Goal: Find specific page/section

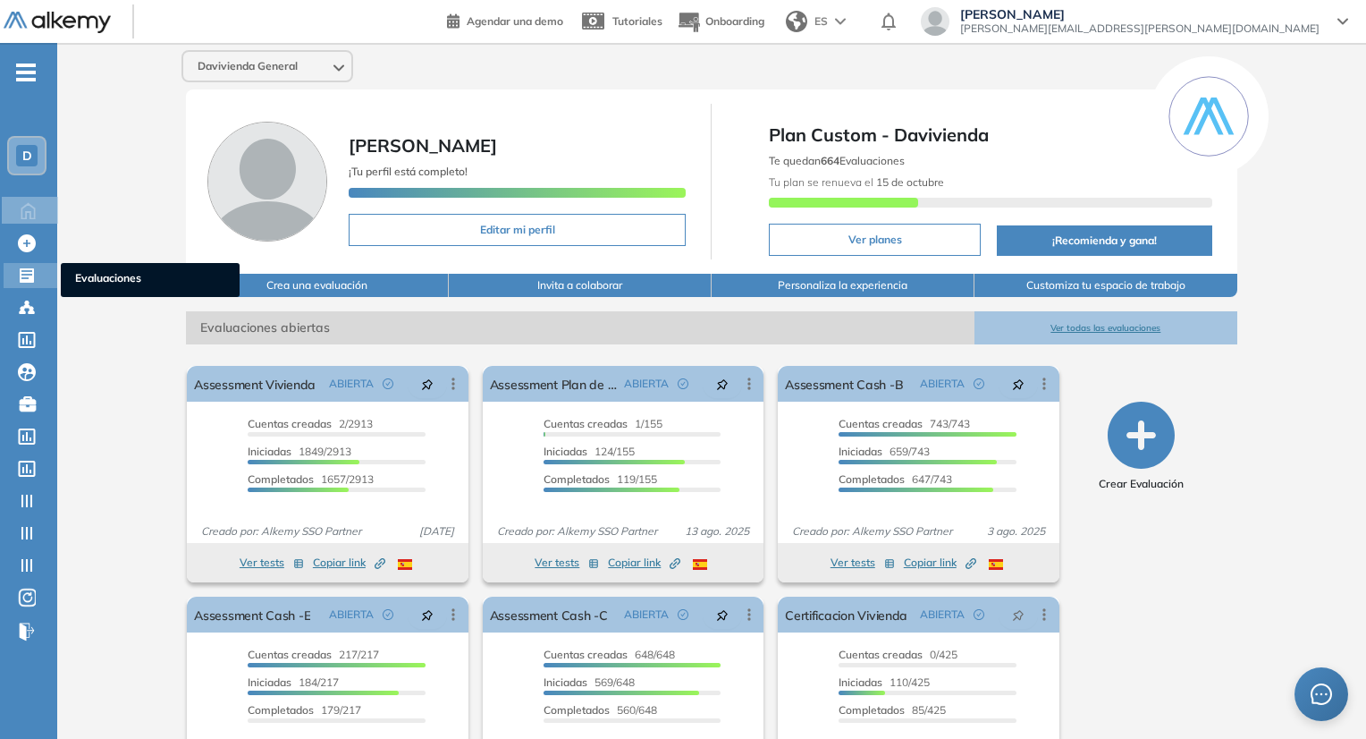
click at [18, 280] on icon at bounding box center [27, 275] width 18 height 18
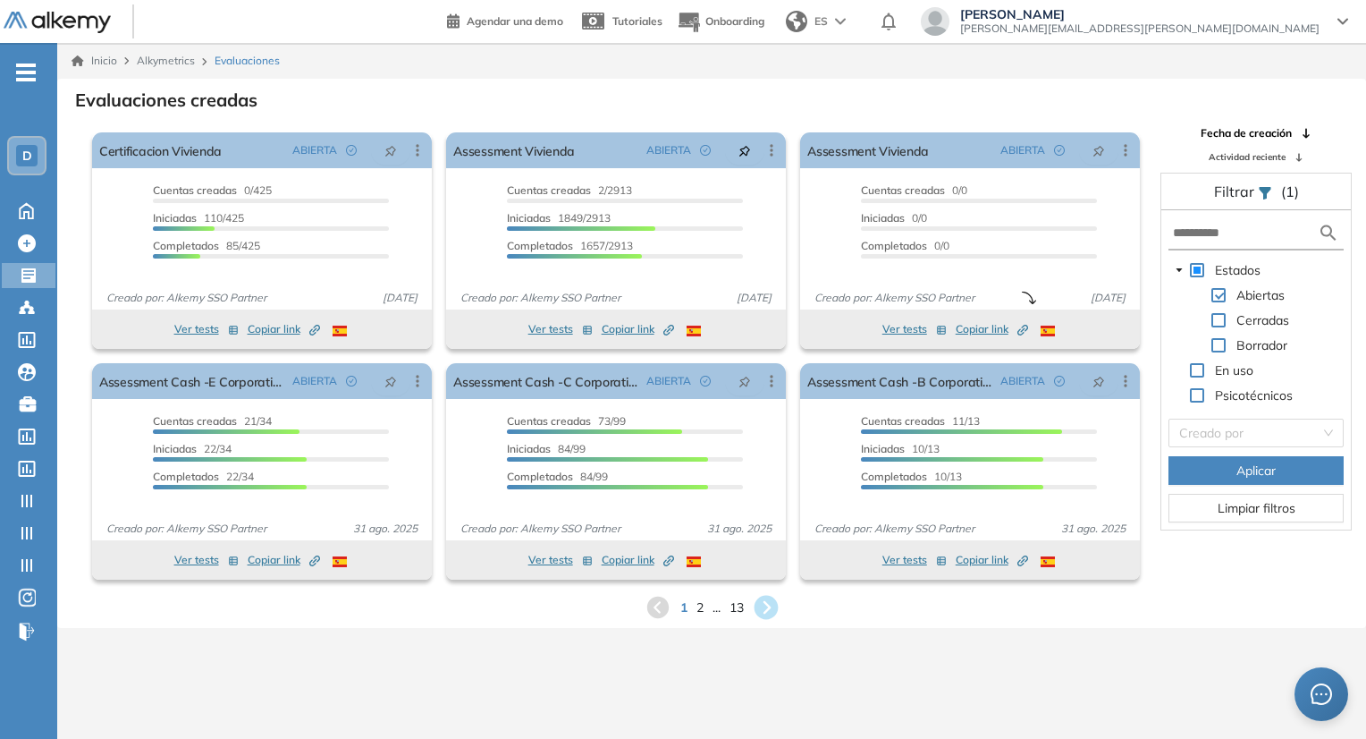
click at [765, 613] on icon at bounding box center [766, 608] width 24 height 24
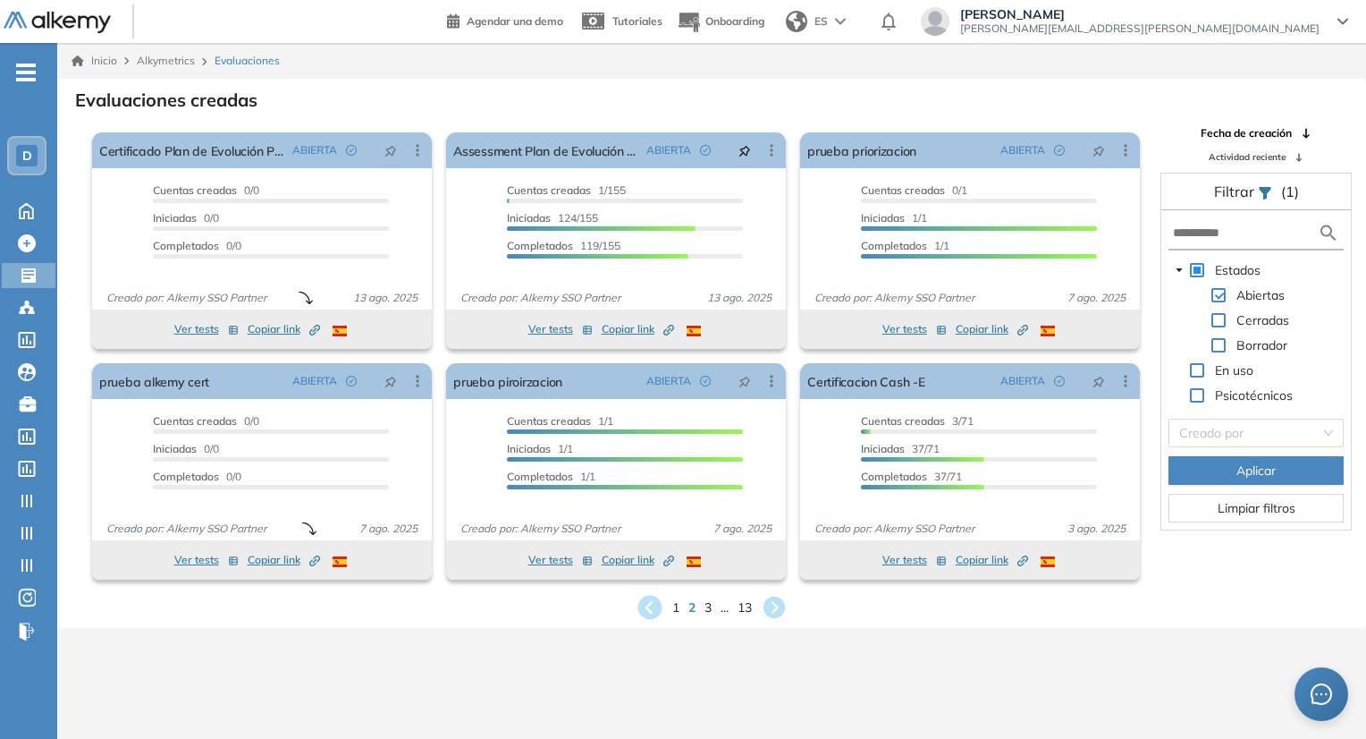
click at [649, 613] on icon at bounding box center [650, 608] width 24 height 24
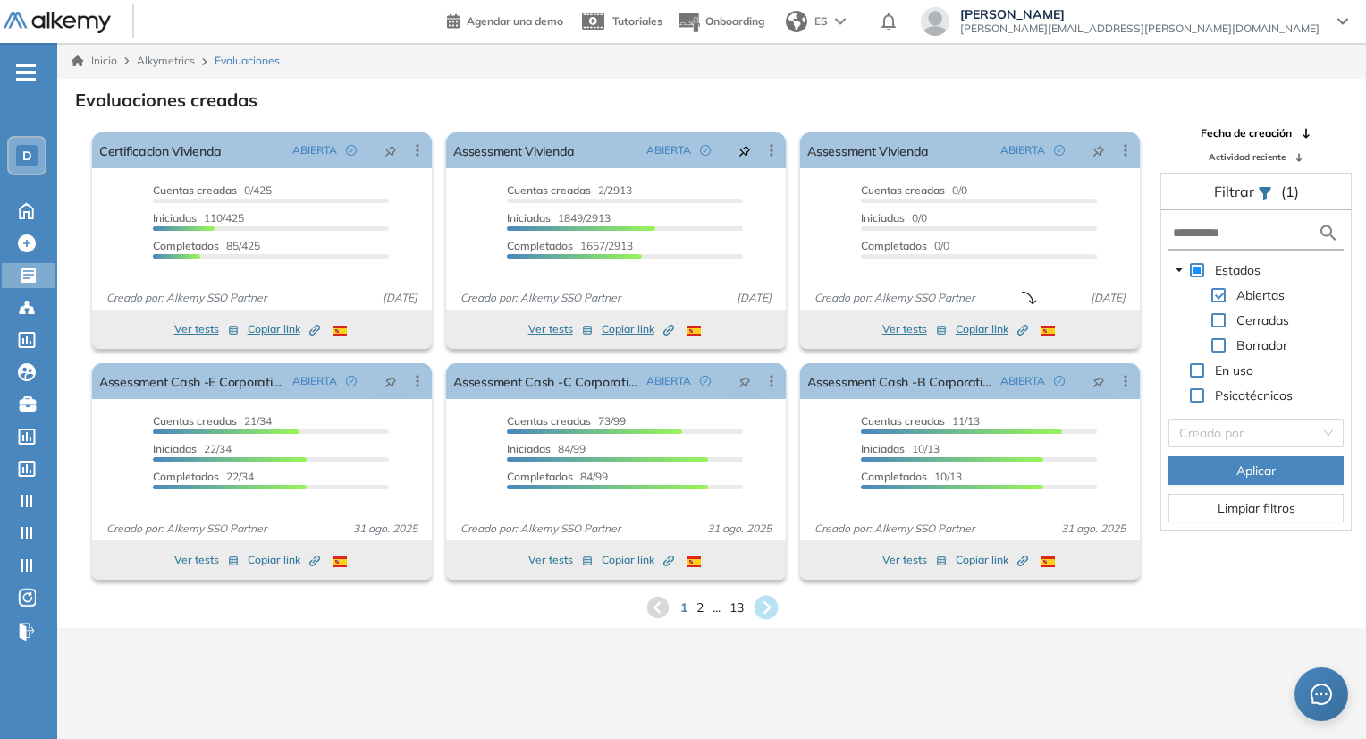
click at [761, 607] on icon at bounding box center [766, 608] width 24 height 24
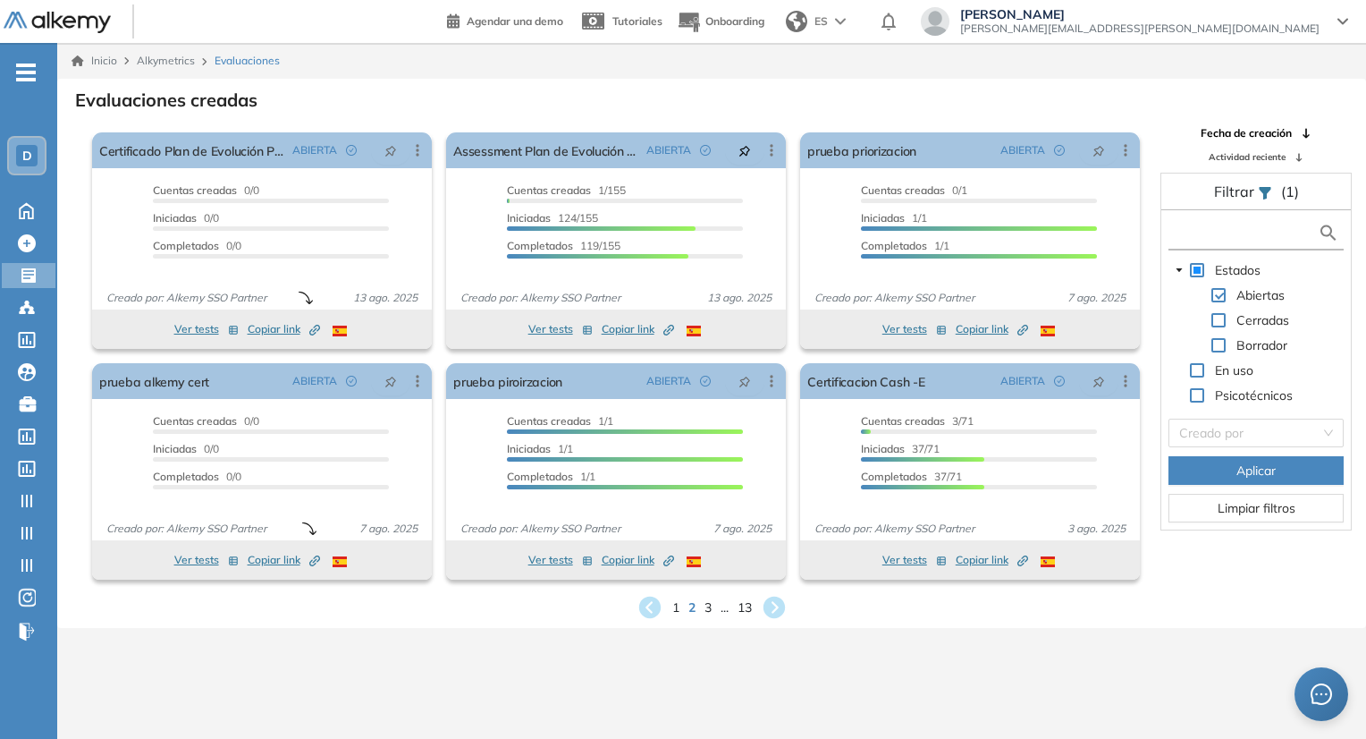
click at [1230, 241] on input "text" at bounding box center [1245, 233] width 145 height 19
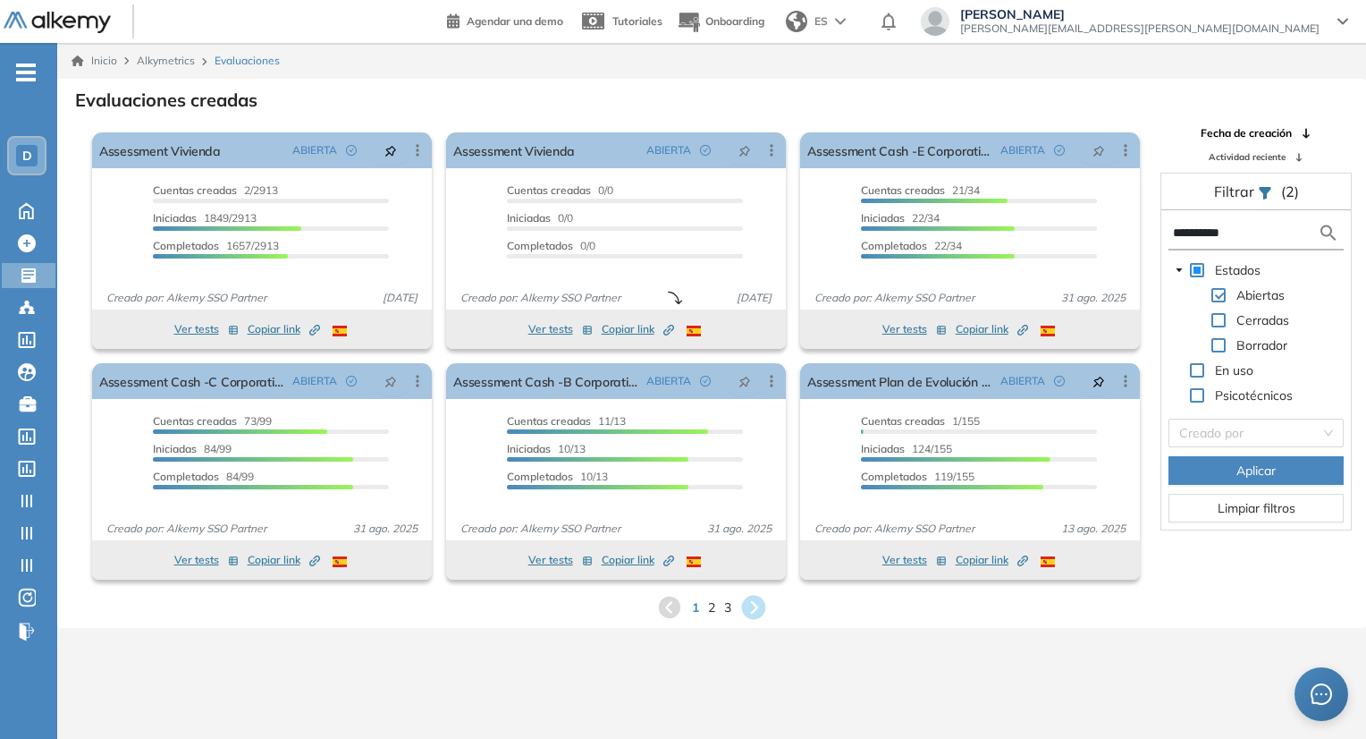
type input "**********"
click at [762, 602] on icon at bounding box center [754, 608] width 24 height 24
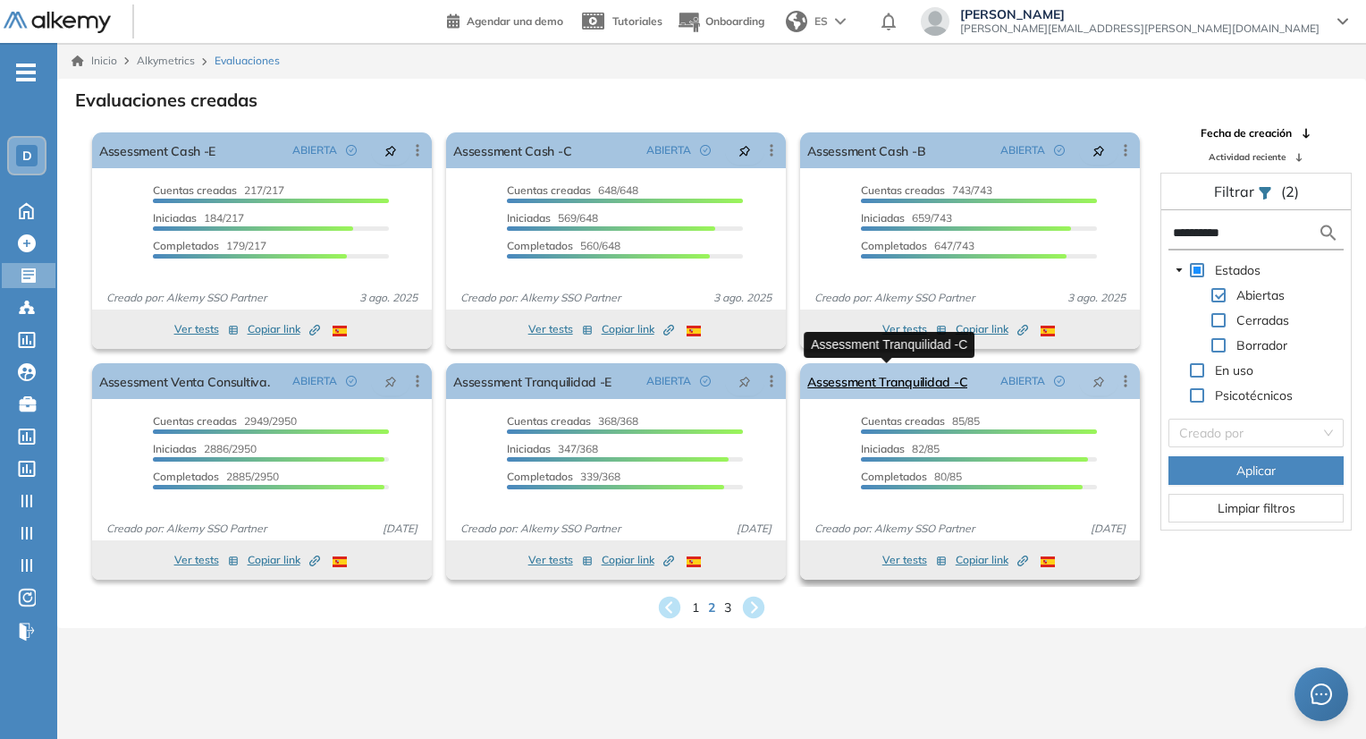
click at [880, 380] on link "Assessment Tranquilidad -C" at bounding box center [887, 381] width 160 height 36
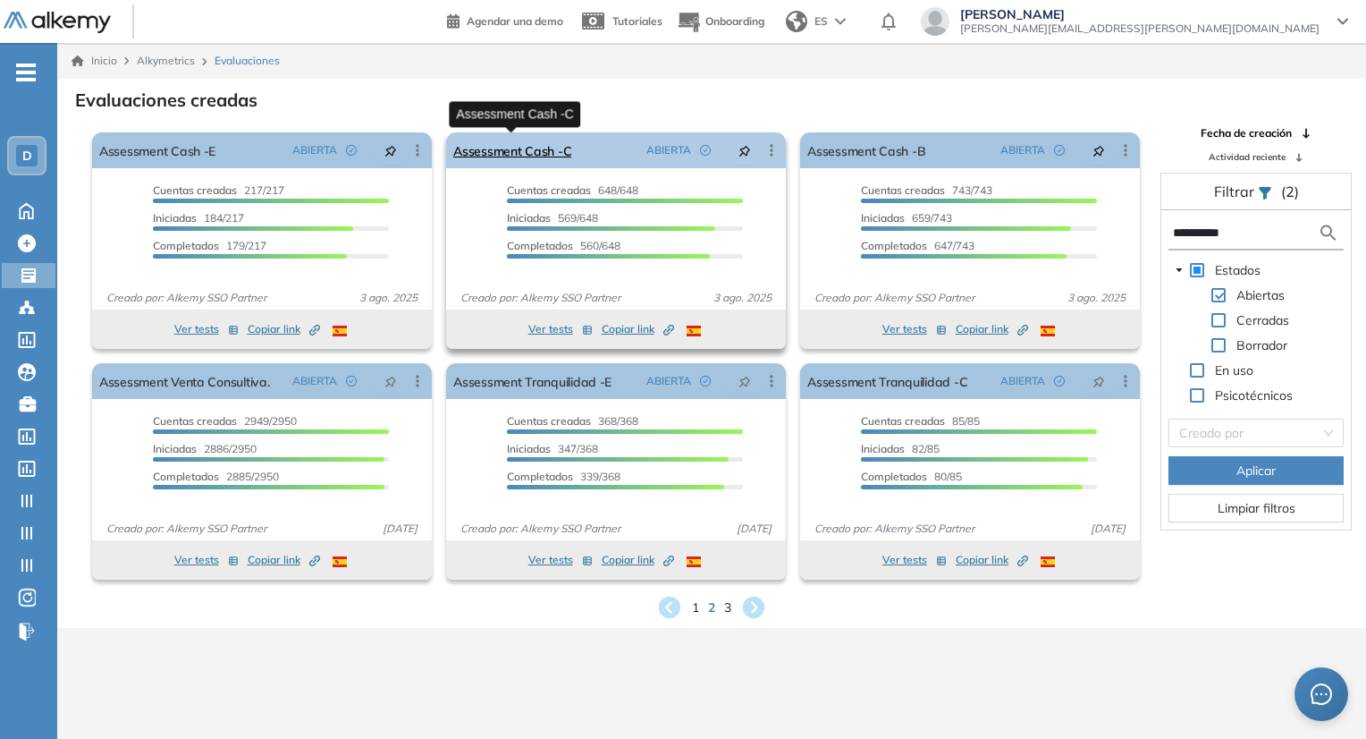
click at [565, 158] on link "Assessment Cash -C" at bounding box center [512, 150] width 118 height 36
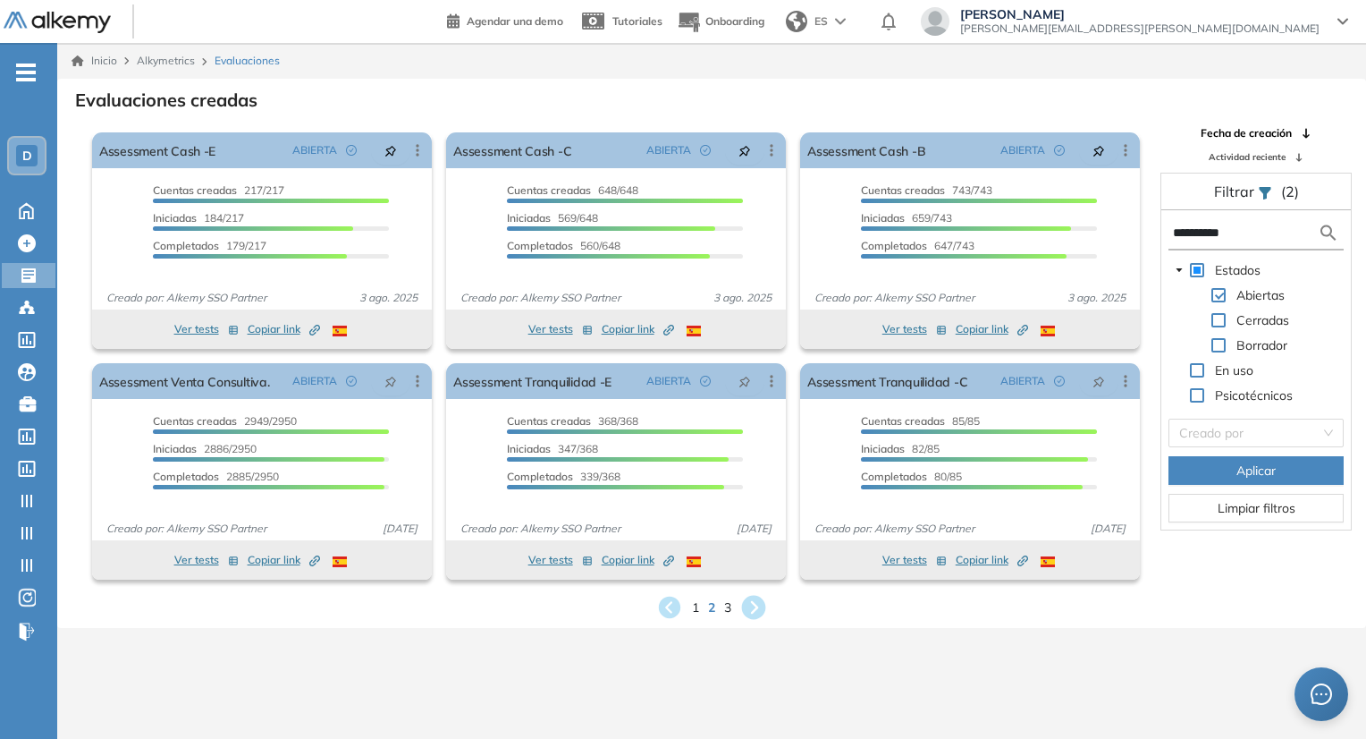
click at [749, 602] on icon at bounding box center [754, 608] width 24 height 24
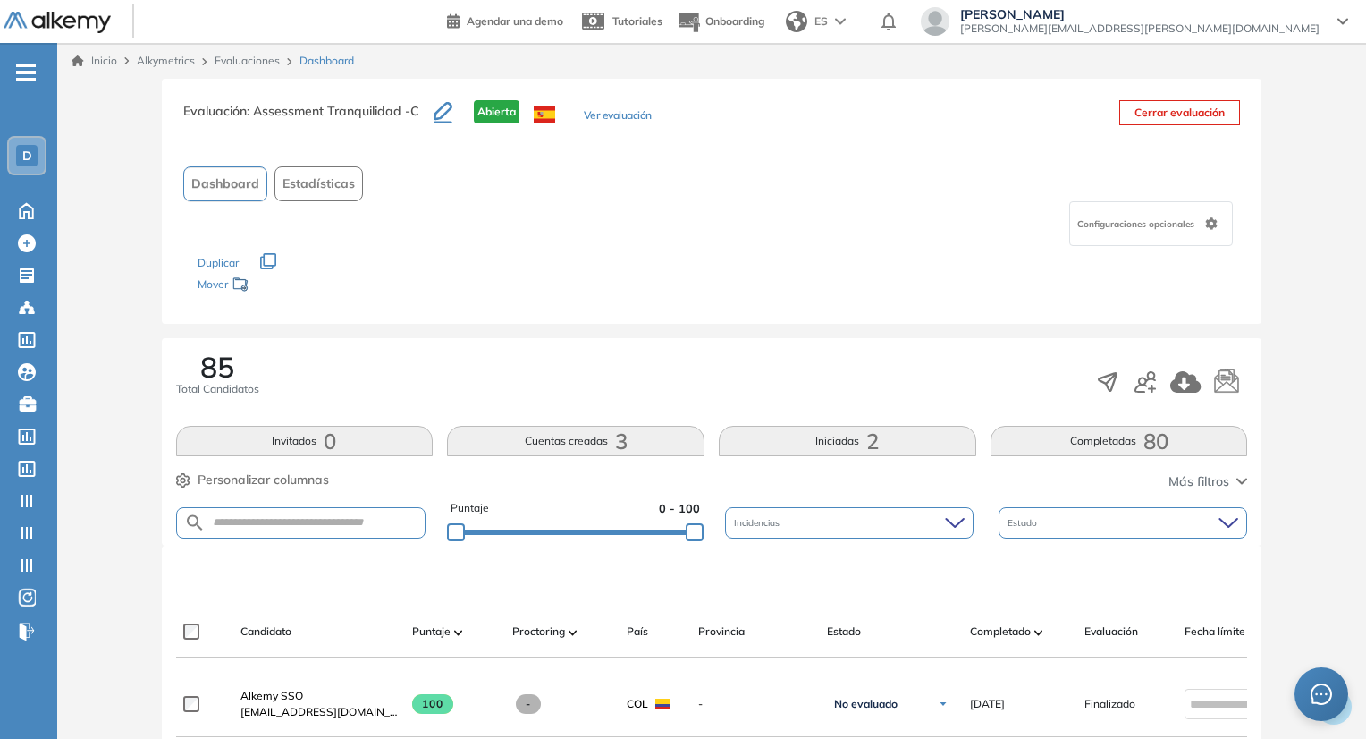
click at [586, 109] on button "Ver evaluación" at bounding box center [618, 116] width 68 height 19
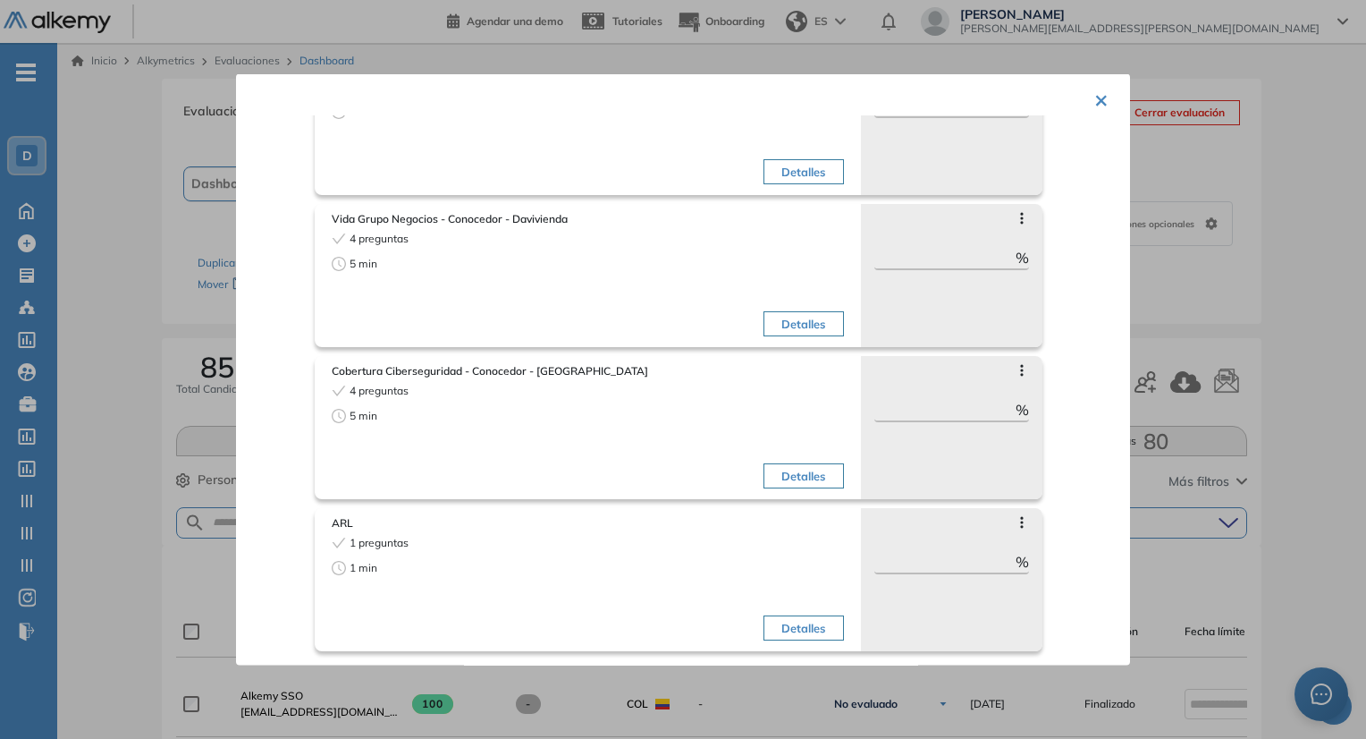
scroll to position [178, 0]
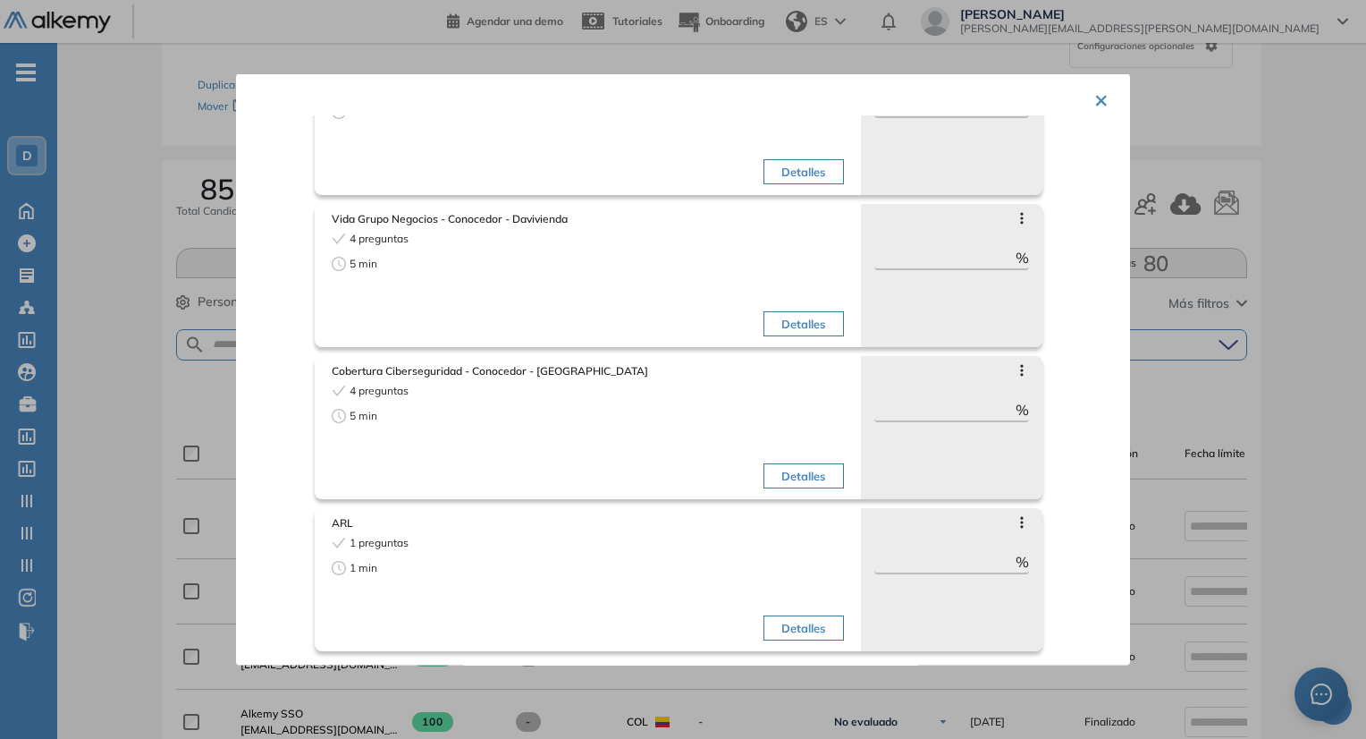
click at [1095, 102] on button "×" at bounding box center [1102, 98] width 14 height 35
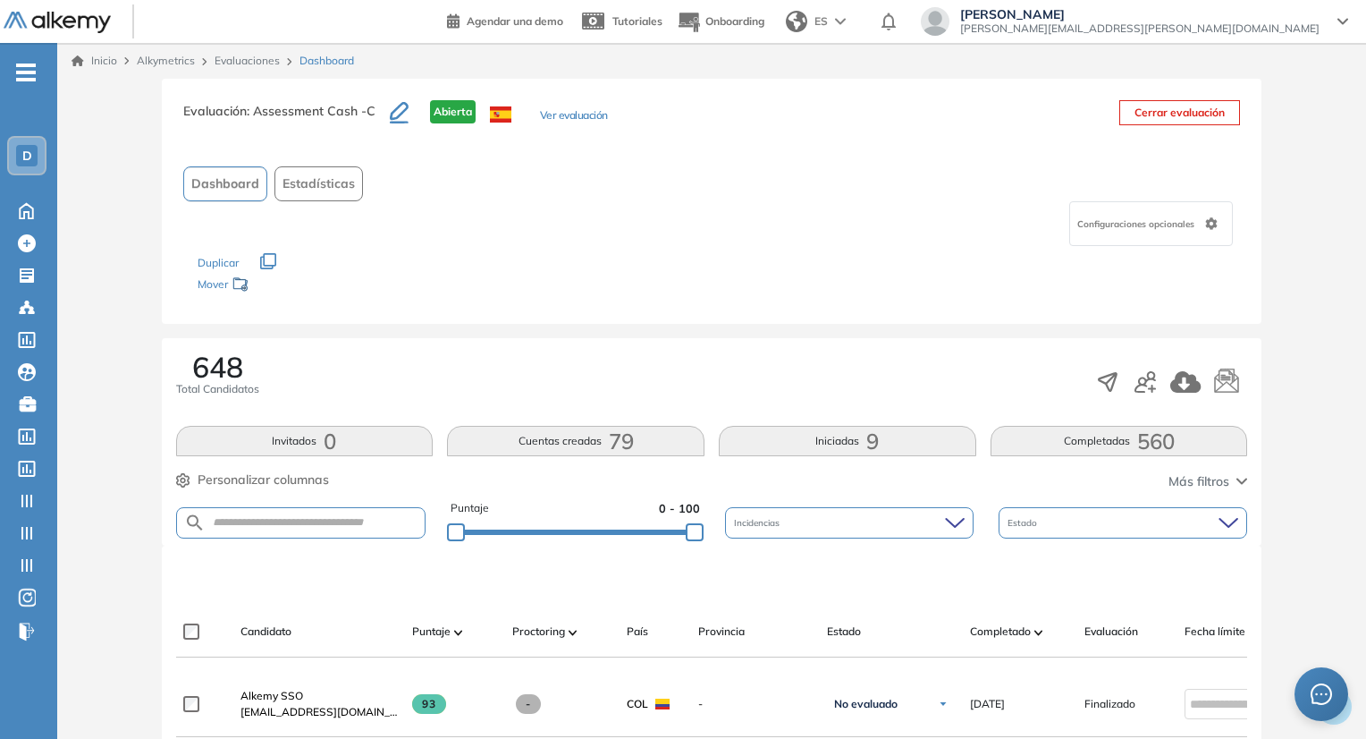
click at [579, 123] on button "Ver evaluación" at bounding box center [574, 116] width 68 height 19
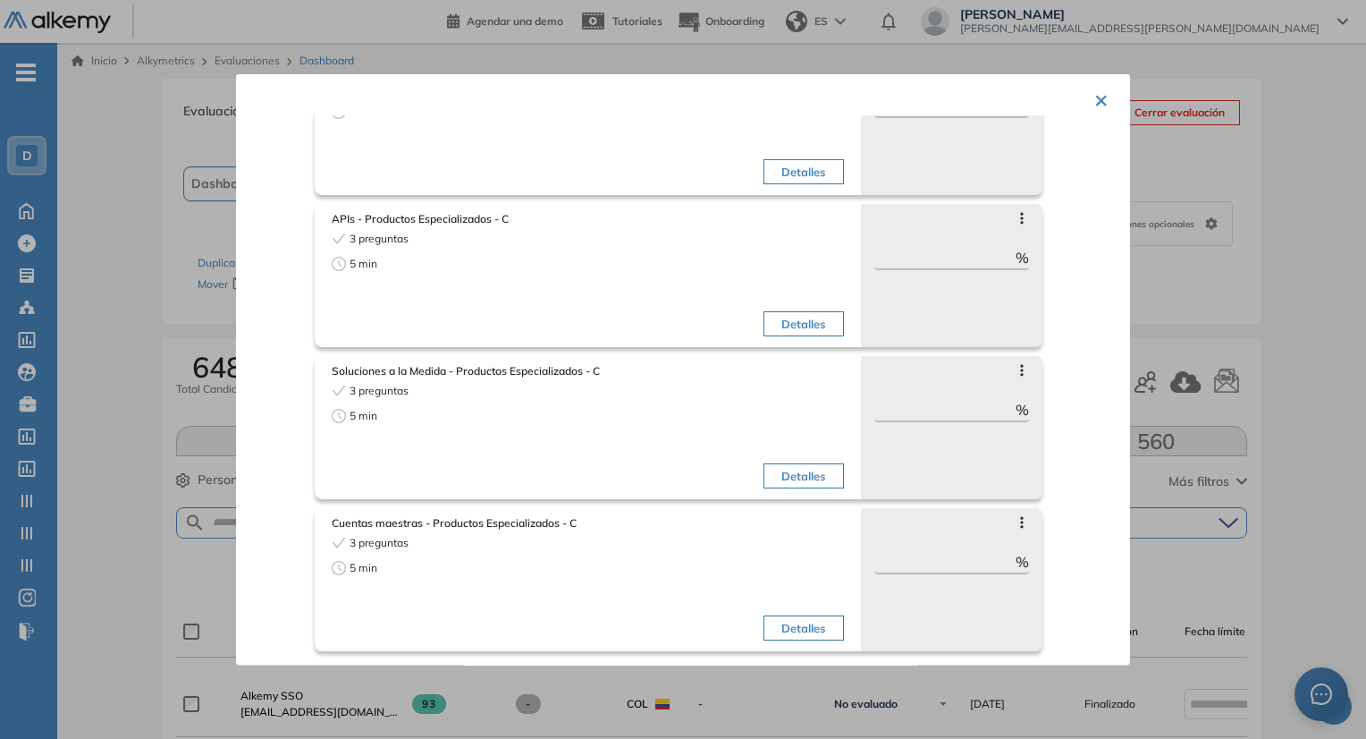
scroll to position [224, 0]
